Goal: Information Seeking & Learning: Learn about a topic

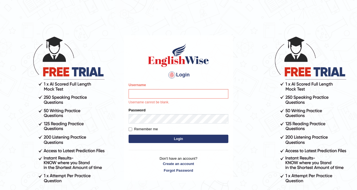
click at [128, 68] on div "Login Please fix the following errors: Username Username cannot be blank. Passw…" at bounding box center [178, 107] width 109 height 145
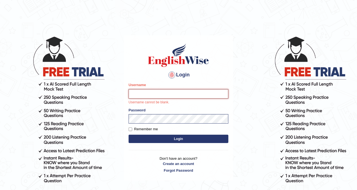
click at [157, 97] on input "Username" at bounding box center [179, 93] width 100 height 9
type input "DishaEw"
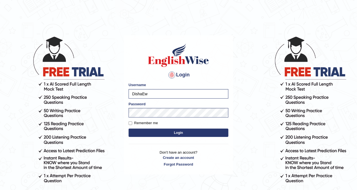
click at [157, 137] on form "Please fix the following errors: Username DishaEw Password Remember me Login" at bounding box center [179, 110] width 100 height 56
click at [168, 134] on button "Login" at bounding box center [179, 132] width 100 height 8
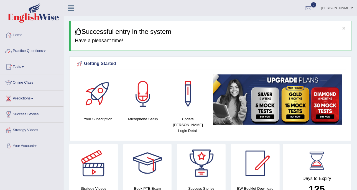
click at [46, 51] on link "Practice Questions" at bounding box center [31, 50] width 63 height 14
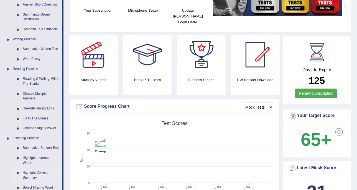
scroll to position [104, 0]
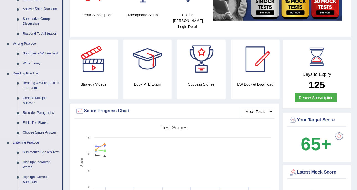
click at [38, 111] on link "Re-order Paragraphs" at bounding box center [41, 113] width 42 height 10
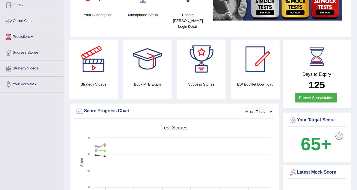
scroll to position [123, 0]
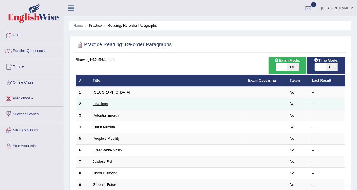
click at [97, 101] on link "Headings" at bounding box center [100, 103] width 15 height 4
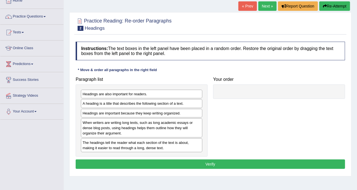
scroll to position [69, 0]
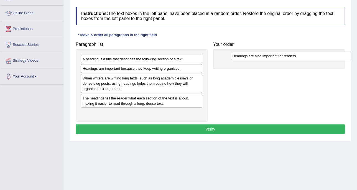
drag, startPoint x: 183, startPoint y: 60, endPoint x: 333, endPoint y: 57, distance: 150.0
click at [333, 57] on div "Headings are also important for readers." at bounding box center [292, 56] width 122 height 8
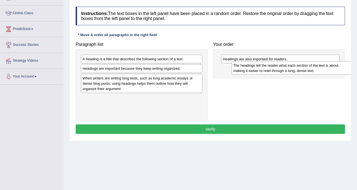
drag, startPoint x: 140, startPoint y: 100, endPoint x: 291, endPoint y: 68, distance: 154.1
click at [291, 68] on div "The headings tell the reader what each section of the text is about, making it …" at bounding box center [293, 68] width 122 height 14
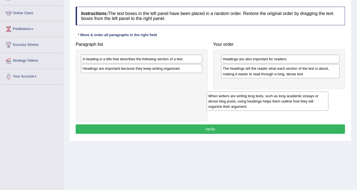
drag, startPoint x: 152, startPoint y: 73, endPoint x: 287, endPoint y: 87, distance: 136.6
click at [287, 91] on div "When writers are writing long texts, such as long academic essays or dense blog…" at bounding box center [268, 100] width 122 height 19
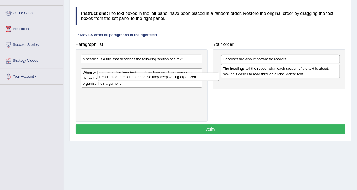
drag, startPoint x: 198, startPoint y: 74, endPoint x: 306, endPoint y: 91, distance: 108.7
click at [219, 81] on div "Headings are important because they keep writing organized." at bounding box center [159, 76] width 122 height 8
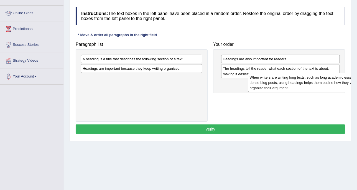
drag, startPoint x: 165, startPoint y: 85, endPoint x: 328, endPoint y: 81, distance: 162.7
click at [328, 81] on div "When writers are writing long texts, such as long academic essays or dense blog…" at bounding box center [309, 82] width 122 height 19
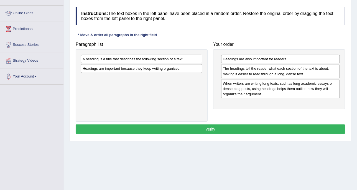
drag, startPoint x: 168, startPoint y: 53, endPoint x: 215, endPoint y: 79, distance: 53.6
click at [221, 83] on div "Paragraph list A heading is a title that describes the following section of a t…" at bounding box center [210, 80] width 275 height 82
drag, startPoint x: 177, startPoint y: 61, endPoint x: 296, endPoint y: 96, distance: 124.4
click at [292, 96] on div "A heading is a title that describes the following section of a text." at bounding box center [232, 94] width 122 height 8
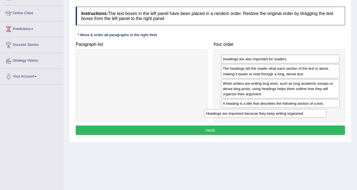
drag, startPoint x: 190, startPoint y: 67, endPoint x: 323, endPoint y: 116, distance: 141.3
click at [323, 116] on div "Headings are important because they keep writing organized." at bounding box center [266, 113] width 122 height 8
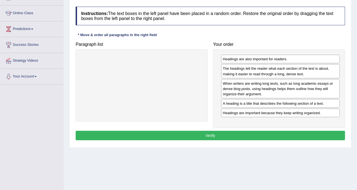
click at [244, 132] on button "Verify" at bounding box center [210, 135] width 269 height 9
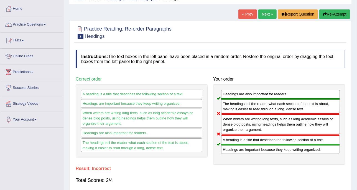
scroll to position [35, 0]
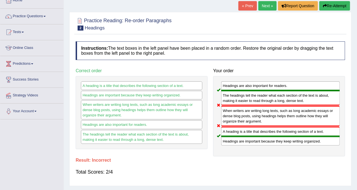
click at [330, 8] on button "Re-Attempt" at bounding box center [334, 5] width 31 height 9
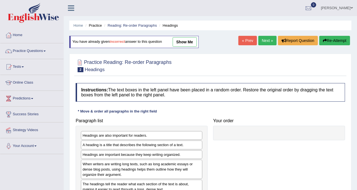
click at [260, 41] on link "Next »" at bounding box center [267, 40] width 18 height 9
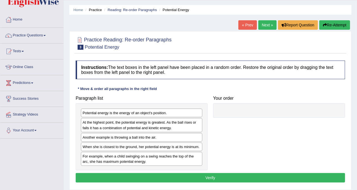
scroll to position [35, 0]
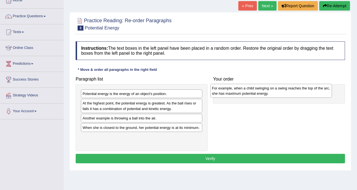
drag, startPoint x: 172, startPoint y: 140, endPoint x: 301, endPoint y: 92, distance: 138.1
click at [301, 92] on div "For example, when a child swinging on a swing reaches the top of the arc, she h…" at bounding box center [271, 91] width 122 height 14
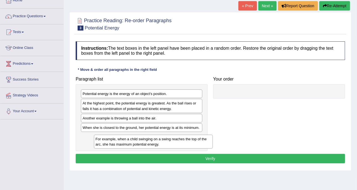
drag, startPoint x: 231, startPoint y: 97, endPoint x: 54, endPoint y: 141, distance: 182.5
click at [55, 142] on div "Toggle navigation Home Practice Questions Speaking Practice Read Aloud Repeat S…" at bounding box center [178, 109] width 357 height 288
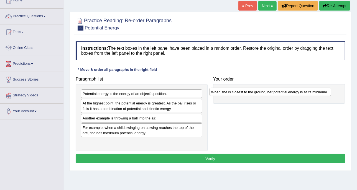
drag, startPoint x: 96, startPoint y: 126, endPoint x: 228, endPoint y: 86, distance: 137.8
click at [228, 88] on div "When she is closest to the ground, her potential energy is at its minimum." at bounding box center [271, 92] width 122 height 8
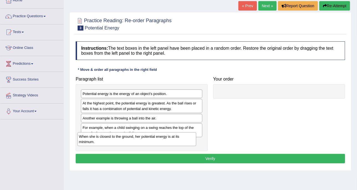
drag, startPoint x: 234, startPoint y: 94, endPoint x: 90, endPoint y: 137, distance: 150.0
click at [90, 137] on div "When she is closest to the ground, her potential energy is at its minimum." at bounding box center [136, 139] width 119 height 14
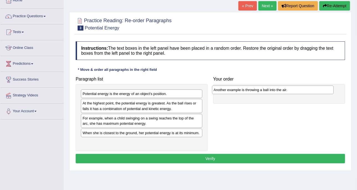
drag, startPoint x: 117, startPoint y: 118, endPoint x: 249, endPoint y: 90, distance: 134.0
click at [249, 90] on div "Another example is throwing a ball into the air." at bounding box center [273, 89] width 122 height 8
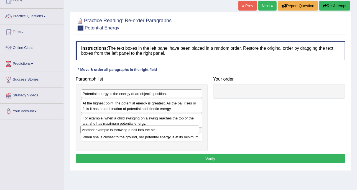
drag, startPoint x: 234, startPoint y: 94, endPoint x: 93, endPoint y: 131, distance: 145.3
click at [93, 131] on div "Another example is throwing a ball into the air." at bounding box center [139, 129] width 119 height 8
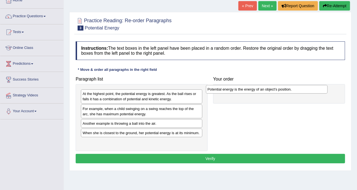
drag, startPoint x: 140, startPoint y: 92, endPoint x: 265, endPoint y: 87, distance: 125.1
click at [265, 87] on div "Potential energy is the energy of an object's position." at bounding box center [267, 89] width 122 height 8
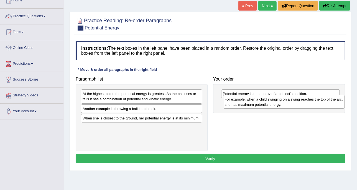
drag, startPoint x: 180, startPoint y: 111, endPoint x: 322, endPoint y: 102, distance: 142.5
click at [322, 102] on div "For example, when a child swinging on a swing reaches the top of the arc, she h…" at bounding box center [284, 102] width 122 height 14
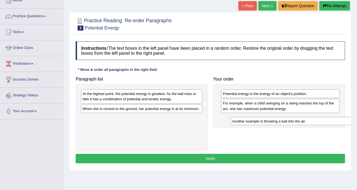
drag, startPoint x: 149, startPoint y: 106, endPoint x: 301, endPoint y: 114, distance: 152.1
click at [301, 117] on div "Another example is throwing a ball into the air." at bounding box center [292, 121] width 122 height 8
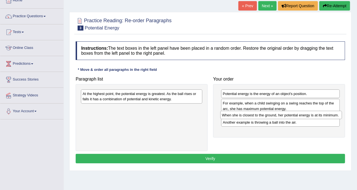
drag, startPoint x: 138, startPoint y: 108, endPoint x: 278, endPoint y: 115, distance: 139.5
click at [278, 115] on div "When she is closest to the ground, her potential energy is at its minimum." at bounding box center [281, 115] width 122 height 8
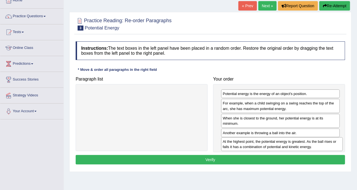
drag, startPoint x: 114, startPoint y: 95, endPoint x: 254, endPoint y: 143, distance: 148.0
click at [254, 143] on div "At the highest point, the potential energy is greatest. As the ball rises or fa…" at bounding box center [282, 144] width 122 height 14
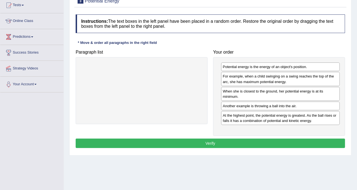
scroll to position [69, 0]
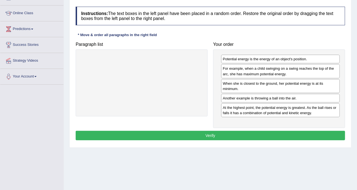
click at [242, 133] on button "Verify" at bounding box center [210, 135] width 269 height 9
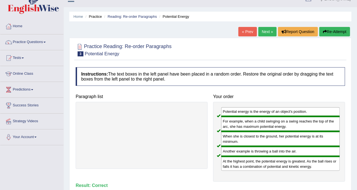
scroll to position [0, 0]
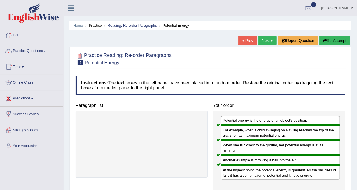
click at [259, 42] on link "Next »" at bounding box center [267, 40] width 18 height 9
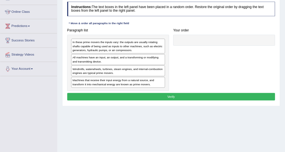
scroll to position [69, 0]
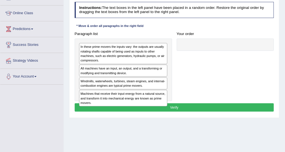
drag, startPoint x: 334, startPoint y: 0, endPoint x: 132, endPoint y: 36, distance: 205.7
click at [132, 36] on div "Paragraph list In these prime movers the inputs vary: the outputs are usually r…" at bounding box center [123, 65] width 102 height 71
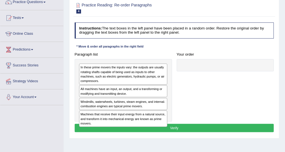
scroll to position [42, 0]
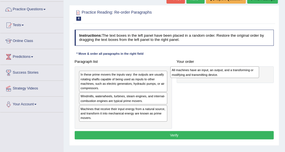
drag, startPoint x: 106, startPoint y: 99, endPoint x: 216, endPoint y: 75, distance: 112.1
click at [216, 75] on div "All machines have an input, an output, and a transforming or modifying and tran…" at bounding box center [215, 72] width 89 height 12
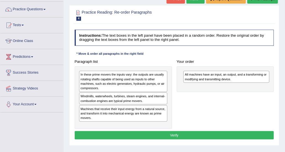
click at [204, 97] on div "Paragraph list In these prime movers the inputs vary: the outputs are usually r…" at bounding box center [174, 92] width 205 height 71
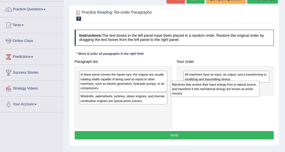
drag, startPoint x: 152, startPoint y: 116, endPoint x: 269, endPoint y: 96, distance: 118.6
click at [269, 96] on div "Paragraph list In these prime movers the inputs vary: the outputs are usually r…" at bounding box center [174, 92] width 205 height 71
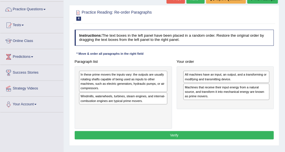
click at [208, 107] on div "All machines have an input, an output, and a transforming or modifying and tran…" at bounding box center [226, 87] width 98 height 43
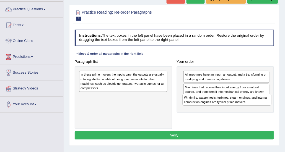
drag, startPoint x: 153, startPoint y: 100, endPoint x: 277, endPoint y: 108, distance: 123.6
click at [277, 108] on div "Paragraph list In these prime movers the inputs vary: the outputs are usually r…" at bounding box center [174, 92] width 205 height 71
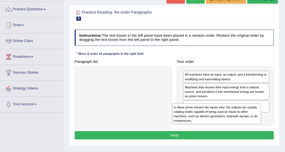
drag, startPoint x: 152, startPoint y: 77, endPoint x: 267, endPoint y: 118, distance: 122.3
click at [267, 118] on div "Paragraph list In these prime movers the inputs vary: the outputs are usually r…" at bounding box center [174, 92] width 205 height 71
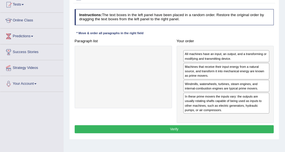
scroll to position [69, 0]
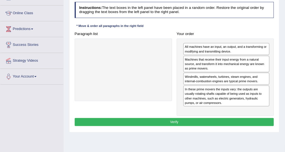
click at [191, 118] on button "Verify" at bounding box center [175, 122] width 200 height 8
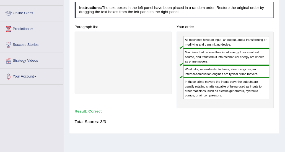
drag, startPoint x: 185, startPoint y: 71, endPoint x: 179, endPoint y: 80, distance: 10.7
click at [180, 81] on div "All machines have an input, an output, and a transforming or modifying and tran…" at bounding box center [226, 70] width 98 height 76
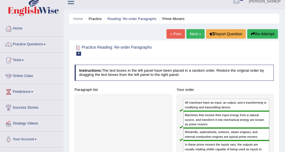
scroll to position [0, 0]
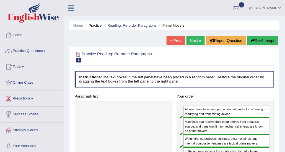
click at [96, 27] on li "Practice" at bounding box center [93, 25] width 18 height 5
click at [111, 26] on link "Reading: Re-order Paragraphs" at bounding box center [132, 25] width 49 height 4
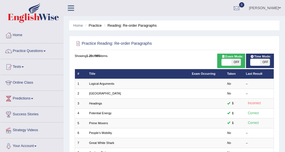
click at [108, 94] on link "[GEOGRAPHIC_DATA]" at bounding box center [105, 92] width 32 height 3
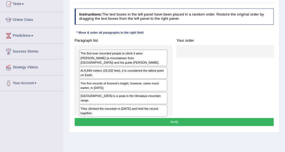
scroll to position [55, 0]
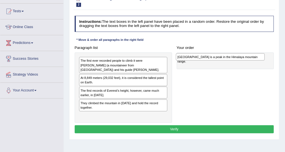
drag, startPoint x: 145, startPoint y: 101, endPoint x: 260, endPoint y: 58, distance: 123.5
click at [260, 58] on div "Mount Everest is a peak in the Himalaya mountain range." at bounding box center [220, 56] width 89 height 7
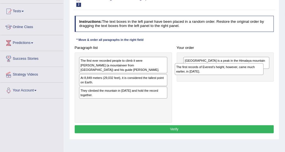
drag, startPoint x: 107, startPoint y: 94, endPoint x: 221, endPoint y: 75, distance: 115.8
click at [221, 75] on div "Paragraph list The first ever recorded people to climb it were Edmund Hillary (…" at bounding box center [174, 83] width 205 height 79
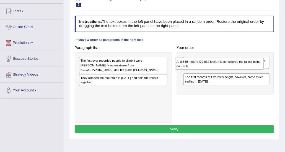
drag, startPoint x: 133, startPoint y: 78, endPoint x: 235, endPoint y: 64, distance: 102.6
click at [235, 64] on div "At 8,849 meters (29,032 feet), it is considered the tallest point on Earth." at bounding box center [219, 64] width 89 height 12
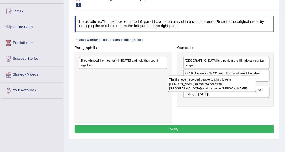
drag, startPoint x: 123, startPoint y: 59, endPoint x: 249, endPoint y: 83, distance: 127.7
click at [249, 83] on div "The first ever recorded people to climb it were Edmund Hillary (a mountaineer f…" at bounding box center [212, 83] width 89 height 16
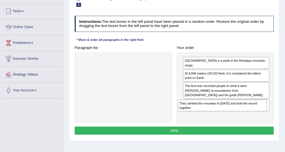
drag, startPoint x: 154, startPoint y: 60, endPoint x: 272, endPoint y: 112, distance: 129.7
click at [272, 113] on div "Paragraph list They climbed the mountain in 1953 and hold the record together. …" at bounding box center [174, 84] width 205 height 80
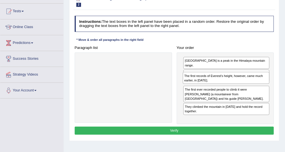
drag, startPoint x: 235, startPoint y: 99, endPoint x: 236, endPoint y: 82, distance: 16.9
click at [236, 82] on div "The first records of Everest's height, however, came much earlier, in 1856." at bounding box center [226, 78] width 86 height 12
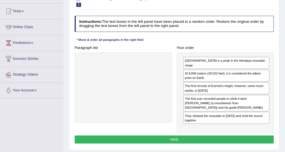
click at [213, 135] on button "Verify" at bounding box center [175, 139] width 200 height 8
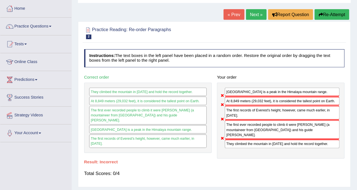
scroll to position [28, 0]
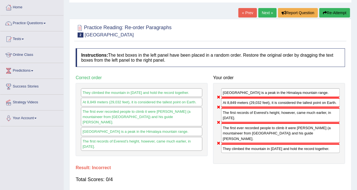
drag, startPoint x: 276, startPoint y: 0, endPoint x: 171, endPoint y: 28, distance: 108.4
click at [171, 28] on div at bounding box center [210, 30] width 269 height 17
click at [261, 14] on link "Next »" at bounding box center [267, 12] width 18 height 9
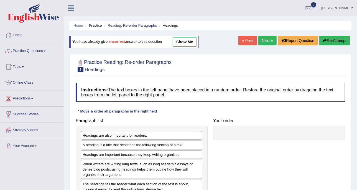
click at [267, 46] on div "« Prev Next » Report Question Re-Attempt" at bounding box center [294, 41] width 113 height 11
click at [267, 41] on link "Next »" at bounding box center [267, 40] width 18 height 9
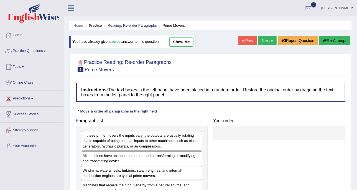
click at [267, 41] on link "Next »" at bounding box center [267, 40] width 18 height 9
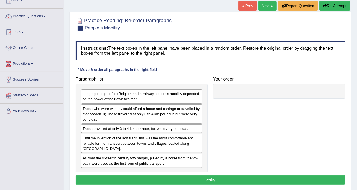
scroll to position [69, 0]
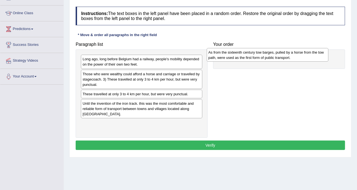
drag, startPoint x: 165, startPoint y: 124, endPoint x: 291, endPoint y: 53, distance: 144.2
click at [291, 53] on div "As from the sixteenth century tow barges, pulled by a horse from the tow path, …" at bounding box center [268, 55] width 122 height 14
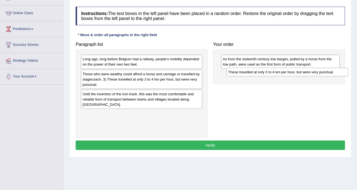
drag, startPoint x: 175, startPoint y: 96, endPoint x: 321, endPoint y: 74, distance: 147.3
click at [321, 74] on div "These travelled at only 3 to 4 km per hour, but were very punctual." at bounding box center [288, 72] width 122 height 8
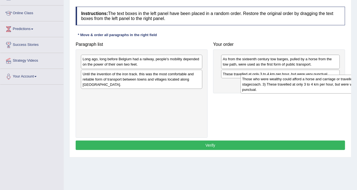
drag, startPoint x: 131, startPoint y: 74, endPoint x: 291, endPoint y: 79, distance: 159.7
click at [291, 79] on div "Those who were wealthy could afford a horse and carriage or travelled by stagec…" at bounding box center [302, 84] width 122 height 19
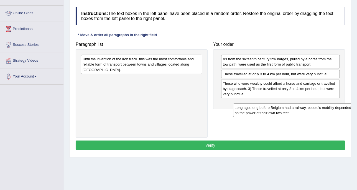
drag, startPoint x: 177, startPoint y: 63, endPoint x: 329, endPoint y: 111, distance: 159.7
click at [329, 111] on div "Long ago, long before Belgium had a railway, people's mobility depended on the …" at bounding box center [294, 110] width 122 height 14
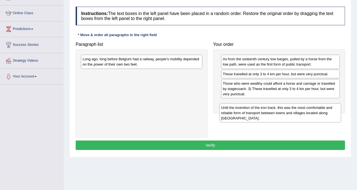
drag, startPoint x: 182, startPoint y: 59, endPoint x: 344, endPoint y: 107, distance: 169.5
click at [341, 107] on div "Until the invention of the iron track. this was the most comfortable and reliab…" at bounding box center [280, 112] width 122 height 19
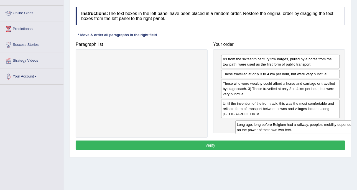
drag, startPoint x: 200, startPoint y: 78, endPoint x: 338, endPoint y: 124, distance: 145.2
click at [338, 124] on div "Long ago, long before Belgium had a railway, people's mobility depended on the …" at bounding box center [296, 127] width 122 height 14
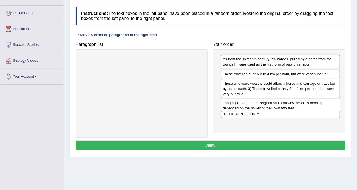
drag, startPoint x: 289, startPoint y: 131, endPoint x: 289, endPoint y: 111, distance: 20.5
click at [289, 111] on div "Long ago, long before Belgium had a railway, people's mobility depended on the …" at bounding box center [280, 105] width 119 height 14
drag, startPoint x: 286, startPoint y: 123, endPoint x: 286, endPoint y: 102, distance: 21.3
click at [286, 102] on div "Long ago, long before Belgium had a railway, people's mobility depended on the …" at bounding box center [280, 104] width 119 height 14
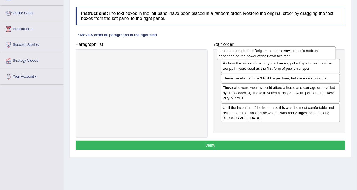
drag, startPoint x: 319, startPoint y: 106, endPoint x: 315, endPoint y: 53, distance: 53.4
click at [315, 53] on div "Long ago, long before Belgium had a railway, people's mobility depended on the …" at bounding box center [276, 53] width 119 height 14
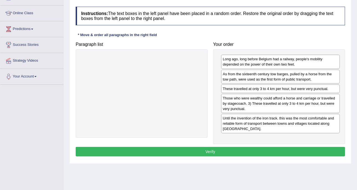
click at [257, 147] on button "Verify" at bounding box center [210, 151] width 269 height 9
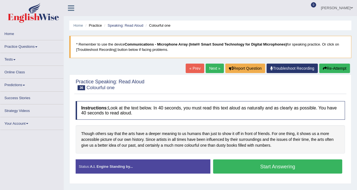
click at [29, 40] on li "Home" at bounding box center [31, 33] width 63 height 13
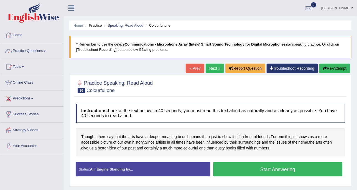
click at [31, 48] on link "Practice Questions" at bounding box center [31, 50] width 63 height 14
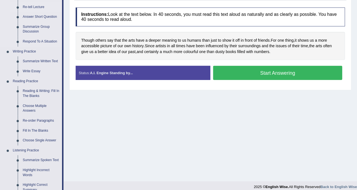
scroll to position [104, 0]
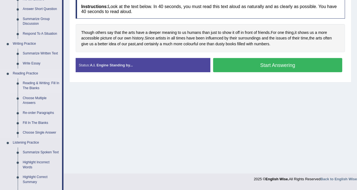
click at [35, 81] on link "Reading & Writing: Fill In The Blanks" at bounding box center [41, 85] width 42 height 15
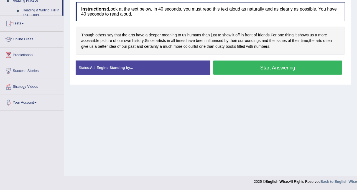
scroll to position [90, 0]
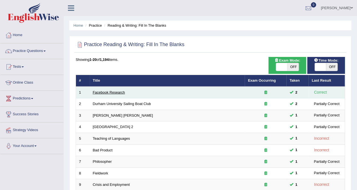
drag, startPoint x: 121, startPoint y: 91, endPoint x: 134, endPoint y: 84, distance: 14.4
click at [121, 91] on link "Facebook Research" at bounding box center [109, 92] width 32 height 4
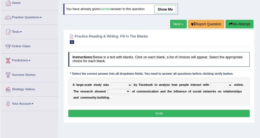
scroll to position [32, 0]
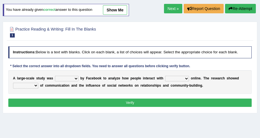
drag, startPoint x: 338, startPoint y: 1, endPoint x: 140, endPoint y: 42, distance: 202.1
click at [140, 42] on div "Practice Reading & Writing: Fill In The Blanks 1 Facebook Research Instructions…" at bounding box center [130, 67] width 254 height 91
click at [124, 44] on div "Instructions: Below is a text with blanks. Click on each blank, a list of choic…" at bounding box center [130, 77] width 246 height 66
click at [74, 79] on select "surveyed had asked made" at bounding box center [67, 79] width 24 height 6
click at [99, 57] on h4 "Instructions: Below is a text with blanks. Click on each blank, a list of choic…" at bounding box center [129, 52] width 243 height 12
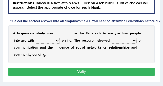
scroll to position [95, 0]
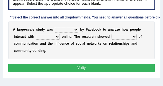
click at [73, 30] on select "surveyed had asked made" at bounding box center [67, 30] width 24 height 6
select select "made"
click at [55, 27] on select "surveyed had asked made" at bounding box center [67, 30] width 24 height 6
click at [60, 28] on select "surveyed had asked made" at bounding box center [67, 30] width 24 height 6
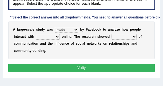
click at [71, 18] on div "* Select the correct answer into all dropdown fields. You need to answer all qu…" at bounding box center [100, 18] width 184 height 5
click at [39, 37] on select "together all each other another" at bounding box center [48, 37] width 24 height 6
click at [116, 36] on select "advantages standards fellowships patterns" at bounding box center [124, 37] width 25 height 6
click at [117, 35] on select "advantages standards fellowships patterns" at bounding box center [124, 37] width 25 height 6
click at [42, 35] on select "together all each other another" at bounding box center [48, 37] width 24 height 6
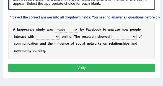
select select "each other"
click at [36, 34] on select "together all each other another" at bounding box center [48, 37] width 24 height 6
click at [112, 38] on select "advantages standards fellowships patterns" at bounding box center [124, 37] width 25 height 6
click at [112, 36] on select "advantages standards fellowships patterns" at bounding box center [124, 37] width 25 height 6
click at [113, 36] on select "advantages standards fellowships patterns" at bounding box center [124, 37] width 25 height 6
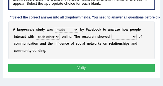
select select "patterns"
click at [112, 34] on select "advantages standards fellowships patterns" at bounding box center [124, 37] width 25 height 6
click at [96, 64] on button "Verify" at bounding box center [81, 68] width 147 height 8
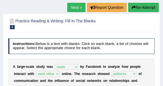
scroll to position [28, 0]
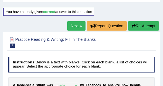
click at [73, 29] on link "Next »" at bounding box center [76, 25] width 18 height 9
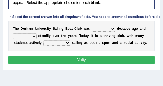
scroll to position [111, 0]
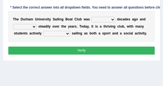
click at [103, 23] on div "T h e D u r h a m U n i v e r s i t y S a i l i n g B o a t C l u b w a s found…" at bounding box center [81, 26] width 147 height 31
click at [104, 20] on select "found fund founded find" at bounding box center [104, 20] width 24 height 6
select select "founded"
click at [92, 17] on select "found fund founded find" at bounding box center [104, 20] width 24 height 6
click at [124, 33] on b "s" at bounding box center [125, 34] width 2 height 4
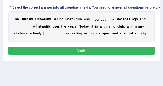
click at [34, 26] on select "grow growing has grown grown" at bounding box center [25, 27] width 24 height 6
click at [28, 29] on select "grow growing has grown grown" at bounding box center [25, 27] width 24 height 6
select select "grown"
click at [13, 24] on select "grow growing has grown grown" at bounding box center [25, 27] width 24 height 6
click at [60, 36] on select "enjoy enjoyed are enjoying enjoying" at bounding box center [57, 34] width 27 height 6
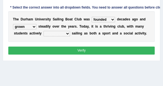
click at [58, 34] on select "enjoy enjoyed are enjoying enjoying" at bounding box center [57, 34] width 27 height 6
select select "enjoying"
click at [44, 31] on select "enjoy enjoyed are enjoying enjoying" at bounding box center [57, 34] width 27 height 6
click at [59, 52] on button "Verify" at bounding box center [81, 51] width 147 height 8
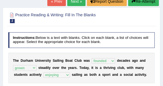
scroll to position [52, 0]
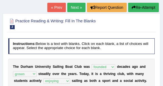
click at [80, 9] on link "Next »" at bounding box center [76, 7] width 18 height 9
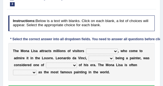
scroll to position [95, 0]
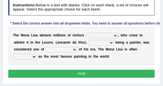
click at [99, 33] on select "around the year the all year all year round per year" at bounding box center [102, 36] width 32 height 6
click at [106, 33] on select "around the year the all year all year round per year" at bounding box center [102, 36] width 32 height 6
select select "around the year"
click at [86, 33] on select "around the year the all year all year round per year" at bounding box center [102, 36] width 32 height 6
click at [89, 40] on select "rather than as much as as well as as long as" at bounding box center [101, 43] width 25 height 6
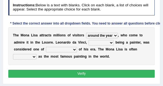
click at [90, 40] on select "rather than as much as as well as as long as" at bounding box center [101, 43] width 25 height 6
select select "rather than"
click at [89, 40] on select "rather than as much as as well as as long as" at bounding box center [101, 43] width 25 height 6
click at [46, 47] on select "better artists artist the better artist the best artists" at bounding box center [61, 50] width 31 height 6
select select "the best artists"
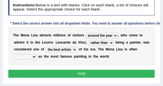
click at [46, 47] on select "better artists artist the better artist the best artists" at bounding box center [61, 50] width 31 height 6
click at [52, 56] on div "T h e M o n a L i s a a t t r a c t s m i l l i o n s o f v i s i t o r s aroun…" at bounding box center [81, 46] width 147 height 38
click at [37, 54] on select "classified suggested predicted described" at bounding box center [25, 57] width 24 height 6
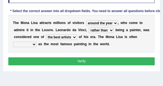
scroll to position [111, 0]
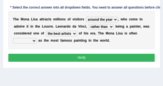
click at [116, 32] on div "T h e M o n a L i s a a t t r a c t s m i l l i o n s o f v i s i t o r s aroun…" at bounding box center [81, 30] width 147 height 38
click at [37, 38] on select "classified suggested predicted described" at bounding box center [25, 41] width 24 height 6
select select "classified"
click at [37, 38] on select "classified suggested predicted described" at bounding box center [25, 41] width 24 height 6
click at [111, 54] on button "Verify" at bounding box center [81, 58] width 147 height 8
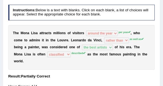
scroll to position [83, 0]
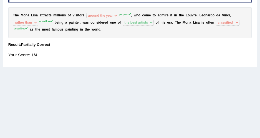
drag, startPoint x: 154, startPoint y: 0, endPoint x: 131, endPoint y: 58, distance: 62.8
click at [131, 58] on div "Your Score: 1/4" at bounding box center [129, 54] width 243 height 11
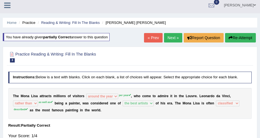
scroll to position [0, 0]
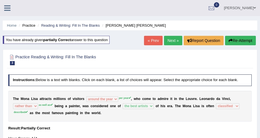
click at [163, 44] on link "Next »" at bounding box center [173, 40] width 18 height 9
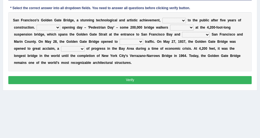
scroll to position [75, 0]
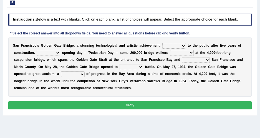
click at [172, 46] on select "opens closes appears equals" at bounding box center [174, 46] width 24 height 6
click at [170, 46] on select "opens closes appears equals" at bounding box center [174, 46] width 24 height 6
select select "closes"
click at [162, 43] on select "opens closes appears equals" at bounding box center [174, 46] width 24 height 6
click at [55, 51] on select "On During Since When" at bounding box center [49, 53] width 24 height 6
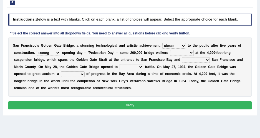
click at [37, 50] on select "On During Since When" at bounding box center [49, 53] width 24 height 6
click at [55, 52] on select "On During Since When" at bounding box center [49, 53] width 24 height 6
click at [52, 52] on select "On During Since When" at bounding box center [49, 53] width 24 height 6
select select "On"
click at [37, 50] on select "On During Since When" at bounding box center [49, 53] width 24 height 6
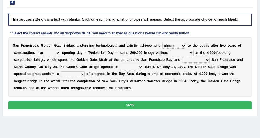
click at [162, 46] on select "opens closes appears equals" at bounding box center [174, 46] width 24 height 6
click at [172, 44] on select "opens closes appears equals" at bounding box center [174, 46] width 24 height 6
select select "opens"
click at [162, 43] on select "opens closes appears equals" at bounding box center [174, 46] width 24 height 6
click at [170, 54] on select "stationed looked marveled laughed" at bounding box center [182, 53] width 24 height 6
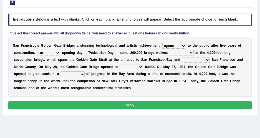
click at [181, 52] on select "stationed looked marveled laughed" at bounding box center [182, 53] width 24 height 6
select select "marveled"
click at [170, 50] on select "stationed looked marveled laughed" at bounding box center [182, 53] width 24 height 6
click at [182, 59] on select "separates connects channels differentiates" at bounding box center [196, 60] width 28 height 6
click at [182, 58] on select "separates connects channels differentiates" at bounding box center [196, 60] width 28 height 6
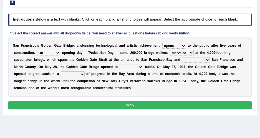
select select "connects"
click at [182, 57] on select "separates connects channels differentiates" at bounding box center [196, 60] width 28 height 6
click at [119, 65] on select "aquatic vehicular airborne watertight" at bounding box center [131, 67] width 24 height 6
click at [119, 67] on select "aquatic vehicular airborne watertight" at bounding box center [131, 67] width 24 height 6
click at [143, 68] on b at bounding box center [144, 67] width 2 height 4
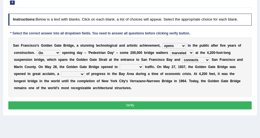
click at [119, 66] on select "aquatic vehicular airborne watertight" at bounding box center [131, 67] width 24 height 6
select select "vehicular"
click at [119, 64] on select "aquatic vehicular airborne watertight" at bounding box center [131, 67] width 24 height 6
click at [61, 73] on select "denial symbol technique yield" at bounding box center [73, 74] width 24 height 6
select select "symbol"
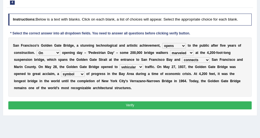
click at [61, 71] on select "denial symbol technique yield" at bounding box center [73, 74] width 24 height 6
click at [117, 103] on button "Verify" at bounding box center [129, 105] width 243 height 8
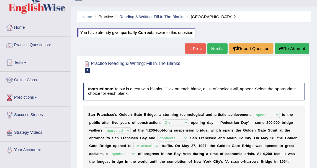
scroll to position [10, 0]
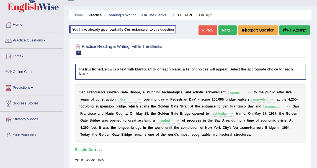
drag, startPoint x: 244, startPoint y: 1, endPoint x: 164, endPoint y: 42, distance: 89.0
click at [164, 42] on div "Practice Reading & Writing: Fill In The Blanks 4 Golden Gate Bridge 2 Instructi…" at bounding box center [190, 105] width 242 height 133
click at [32, 44] on link "Practice Questions" at bounding box center [31, 40] width 63 height 14
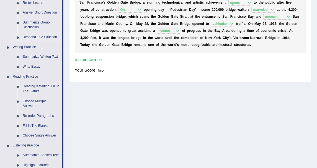
scroll to position [123, 0]
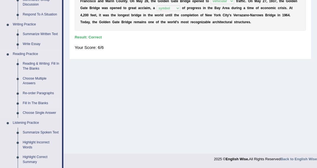
click at [39, 101] on link "Fill In The Blanks" at bounding box center [41, 104] width 42 height 10
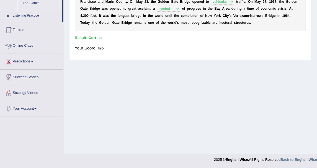
scroll to position [109, 0]
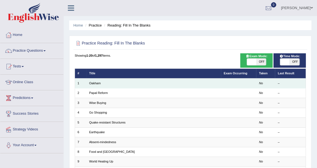
click at [96, 80] on td "Oakham" at bounding box center [154, 84] width 135 height 10
click at [95, 83] on link "Oakham" at bounding box center [95, 83] width 12 height 3
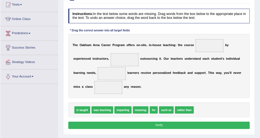
scroll to position [62, 0]
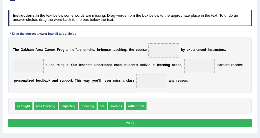
drag, startPoint x: 284, startPoint y: 1, endPoint x: 91, endPoint y: 41, distance: 197.2
click at [91, 41] on div "T h e O [PERSON_NAME] C a r e e r P r o g r a m o f f e r s o n - s i t e , i n…" at bounding box center [129, 64] width 243 height 55
click at [165, 30] on div "Instructions: In the text below some words are missing. Drag words from the box…" at bounding box center [130, 68] width 246 height 123
drag, startPoint x: 21, startPoint y: 106, endPoint x: 178, endPoint y: 38, distance: 171.1
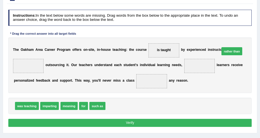
drag, startPoint x: 104, startPoint y: 106, endPoint x: 238, endPoint y: 42, distance: 149.2
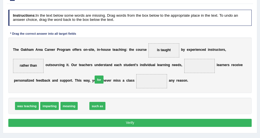
drag, startPoint x: 82, startPoint y: 108, endPoint x: 100, endPoint y: 77, distance: 35.9
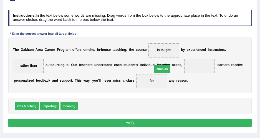
drag, startPoint x: 123, startPoint y: 93, endPoint x: 176, endPoint y: 61, distance: 61.7
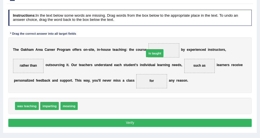
drag, startPoint x: 85, startPoint y: 108, endPoint x: 165, endPoint y: 45, distance: 102.4
click at [150, 88] on div "T h e O [PERSON_NAME] C a r e e r P r o g r a m o f f e r s o n - s i t e , i n…" at bounding box center [129, 64] width 243 height 55
click at [144, 119] on button "Verify" at bounding box center [129, 123] width 243 height 8
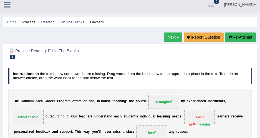
scroll to position [0, 0]
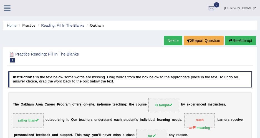
click at [167, 42] on link "Next »" at bounding box center [173, 40] width 18 height 9
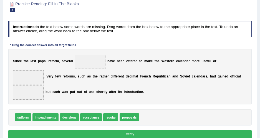
scroll to position [75, 0]
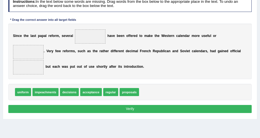
click at [180, 57] on div "S i n c e t h e l a s t p a p a l r e f o r m , s e v e r a l h a v e b e e n o…" at bounding box center [129, 51] width 243 height 55
drag, startPoint x: 126, startPoint y: 85, endPoint x: 78, endPoint y: 25, distance: 76.5
click at [78, 25] on div "Instructions: In the text below some words are missing. Drag words from the box…" at bounding box center [130, 55] width 246 height 123
drag, startPoint x: 123, startPoint y: 80, endPoint x: 79, endPoint y: 25, distance: 70.2
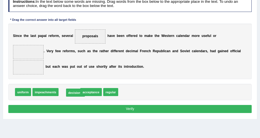
drag, startPoint x: 71, startPoint y: 81, endPoint x: 78, endPoint y: 82, distance: 7.0
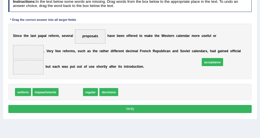
drag, startPoint x: 75, startPoint y: 80, endPoint x: 241, endPoint y: 46, distance: 170.1
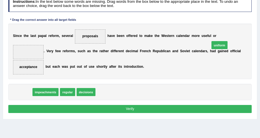
drag, startPoint x: 28, startPoint y: 81, endPoint x: 259, endPoint y: 26, distance: 237.3
click at [259, 26] on div "Home Practice Reading: Fill In The Blanks Papal Reform « Prev Next » Report Que…" at bounding box center [130, 63] width 260 height 277
drag, startPoint x: 12, startPoint y: 83, endPoint x: 69, endPoint y: 64, distance: 60.4
click at [69, 64] on div "Instructions: In the text below some words are missing. Drag words from the box…" at bounding box center [130, 55] width 246 height 123
drag, startPoint x: 27, startPoint y: 80, endPoint x: 262, endPoint y: 21, distance: 242.0
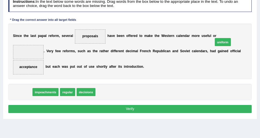
drag, startPoint x: 26, startPoint y: 83, endPoint x: 259, endPoint y: 26, distance: 239.6
click at [259, 26] on div "Home Practice Reading: Fill In The Blanks Papal Reform « Prev Next » Report Que…" at bounding box center [130, 63] width 260 height 277
drag, startPoint x: 22, startPoint y: 83, endPoint x: 242, endPoint y: 43, distance: 223.7
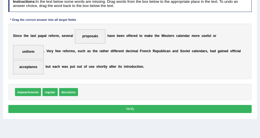
click at [205, 69] on div "S i n c e t h e l a s t p a p a l r e f o r m , s e v e r a l proposals h a v e…" at bounding box center [129, 51] width 243 height 55
click at [206, 105] on button "Verify" at bounding box center [129, 109] width 243 height 8
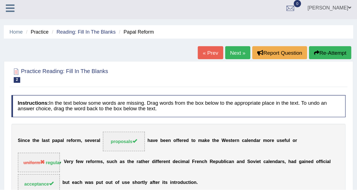
scroll to position [0, 0]
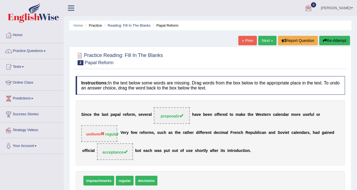
drag, startPoint x: 250, startPoint y: 0, endPoint x: 41, endPoint y: 50, distance: 214.5
click at [41, 50] on link "Practice Questions" at bounding box center [31, 50] width 63 height 14
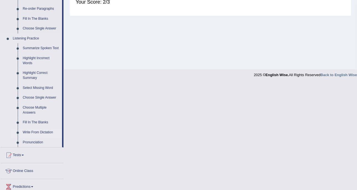
click at [32, 129] on link "Write From Dictation" at bounding box center [41, 132] width 42 height 10
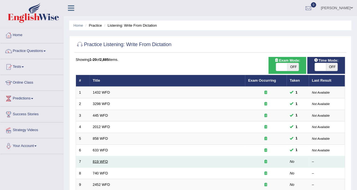
click at [96, 161] on link "819 WFD" at bounding box center [100, 161] width 15 height 4
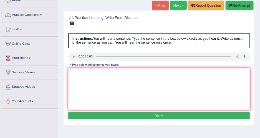
scroll to position [35, 0]
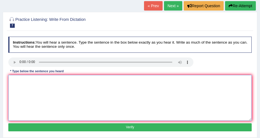
drag, startPoint x: 332, startPoint y: 0, endPoint x: 65, endPoint y: 87, distance: 280.7
click at [65, 87] on textarea at bounding box center [129, 98] width 243 height 46
click at [41, 85] on textarea at bounding box center [129, 98] width 243 height 46
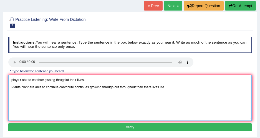
drag, startPoint x: 121, startPoint y: 82, endPoint x: 7, endPoint y: 74, distance: 114.2
click at [7, 74] on div "Instructions: You will hear a sentence. Type the sentence in the box below exac…" at bounding box center [130, 84] width 246 height 101
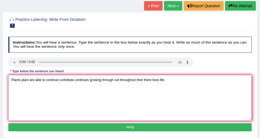
click at [10, 87] on textarea "Plants plant are able to continue contribute continues growing through out thro…" at bounding box center [129, 98] width 243 height 46
type textarea "Plants plant are able to continue contribute continues growing through out thro…"
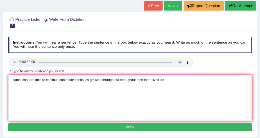
drag, startPoint x: 131, startPoint y: 126, endPoint x: 151, endPoint y: 106, distance: 28.8
click at [131, 126] on button "Verify" at bounding box center [129, 127] width 243 height 8
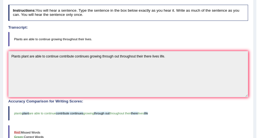
scroll to position [0, 0]
